Goal: Transaction & Acquisition: Download file/media

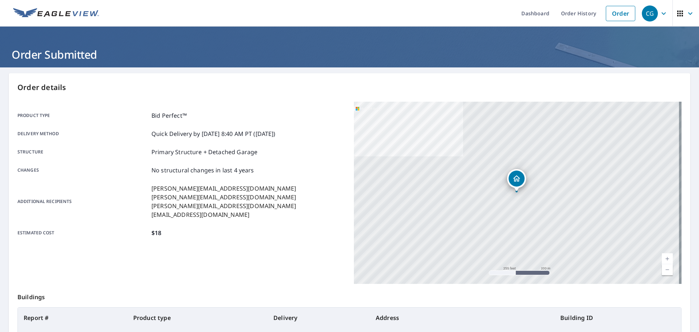
drag, startPoint x: 605, startPoint y: 13, endPoint x: 502, endPoint y: 20, distance: 102.9
click at [606, 13] on link "Order" at bounding box center [620, 13] width 29 height 15
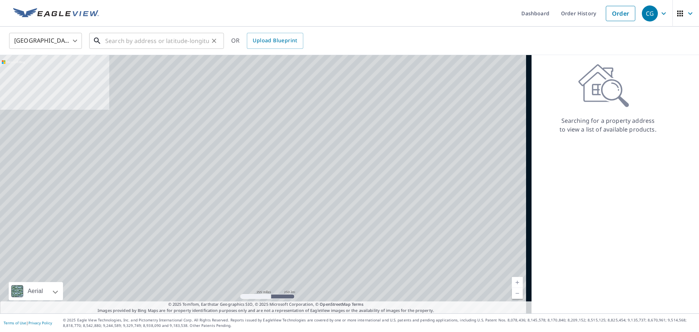
click at [182, 34] on input "text" at bounding box center [157, 41] width 104 height 20
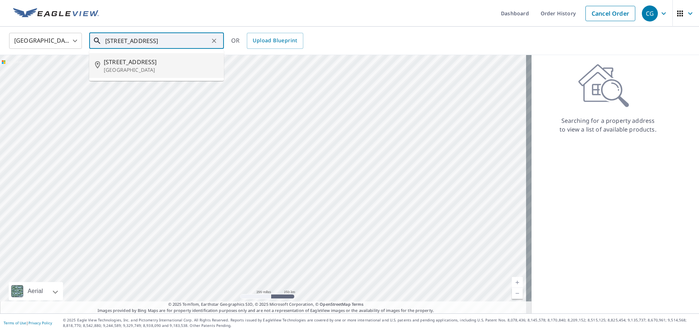
click at [145, 66] on span "3730 Nw 4th Pl" at bounding box center [161, 62] width 114 height 9
type input "3730 Nw 4th Pl Fort Lauderdale, FL 33311"
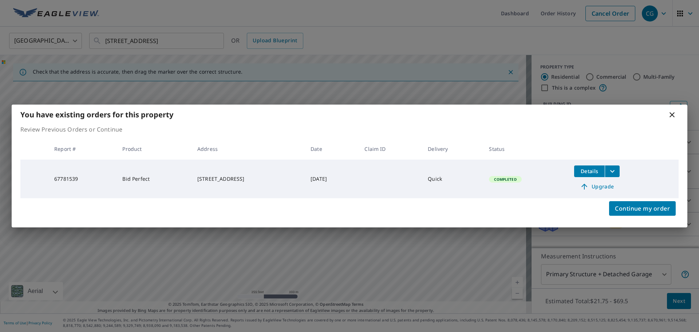
click at [589, 173] on span "Details" at bounding box center [589, 170] width 22 height 7
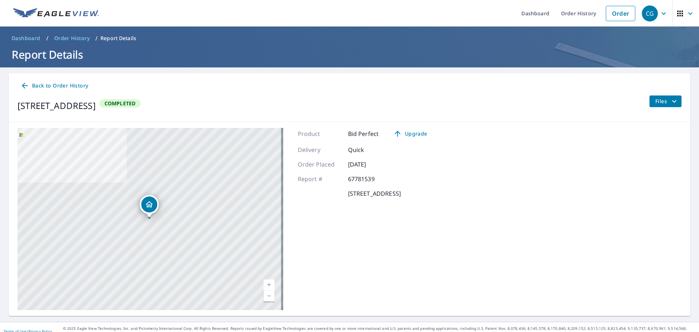
click at [652, 95] on div "Back to Order History 3730 NW 4th Pl Lauderhill, FL 33311 Completed Files" at bounding box center [350, 97] width 682 height 49
click at [655, 100] on span "Files" at bounding box center [666, 101] width 23 height 9
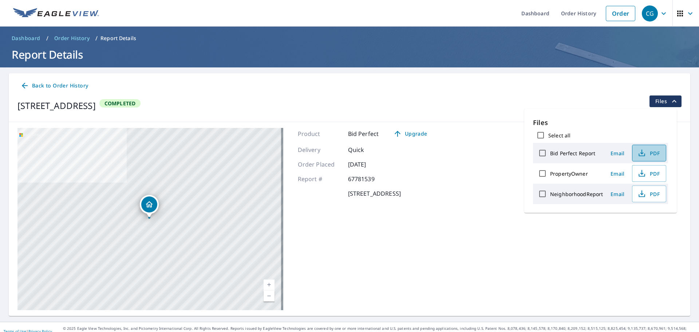
click at [644, 155] on icon "button" at bounding box center [641, 153] width 9 height 9
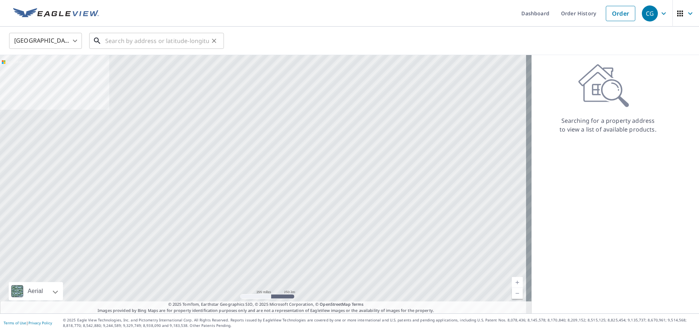
click at [153, 37] on input "text" at bounding box center [157, 41] width 104 height 20
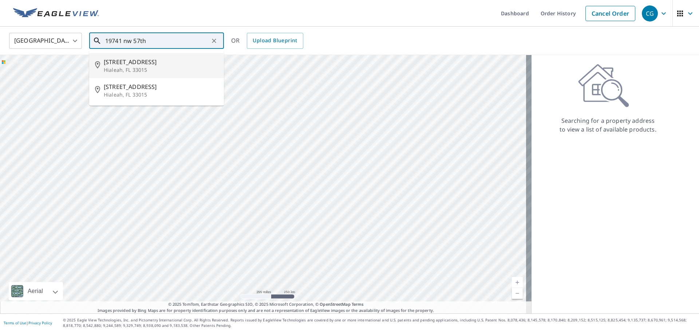
click at [177, 64] on span "[STREET_ADDRESS]" at bounding box center [161, 62] width 114 height 9
type input "[STREET_ADDRESS]"
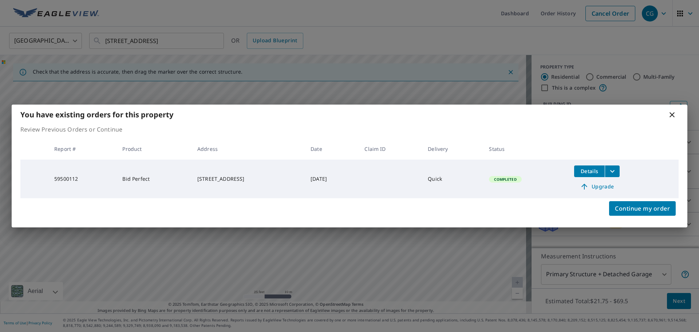
click at [568, 172] on td "Completed" at bounding box center [525, 178] width 85 height 39
click at [584, 172] on span "Details" at bounding box center [589, 170] width 22 height 7
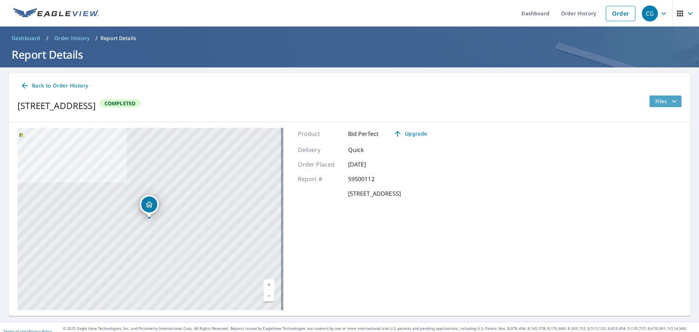
click at [649, 100] on button "Files" at bounding box center [665, 101] width 32 height 12
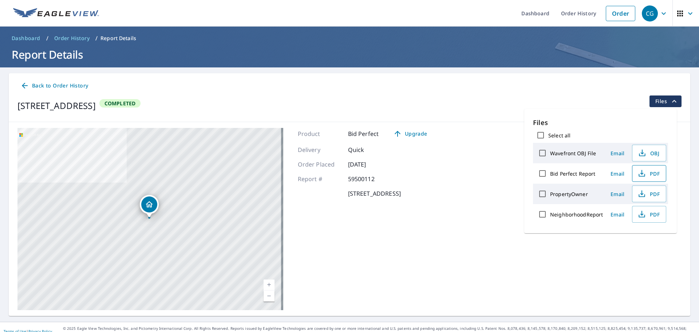
click at [649, 175] on span "PDF" at bounding box center [648, 173] width 23 height 9
